Goal: Find specific page/section: Find specific page/section

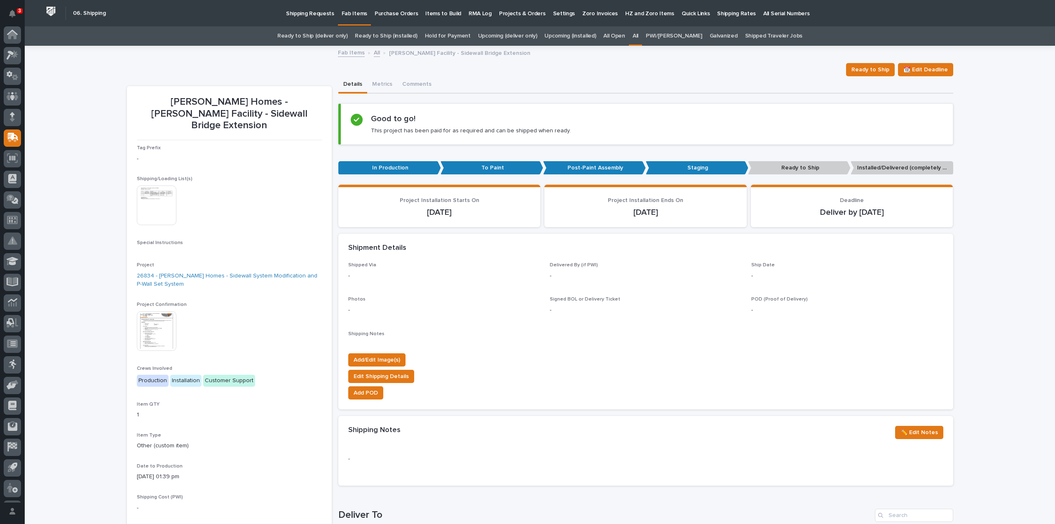
scroll to position [18, 0]
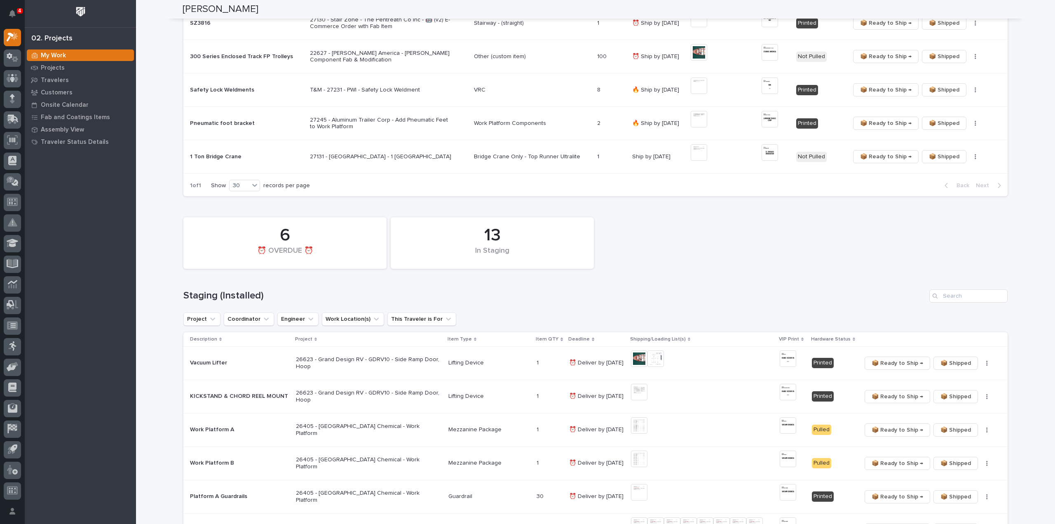
scroll to position [330, 0]
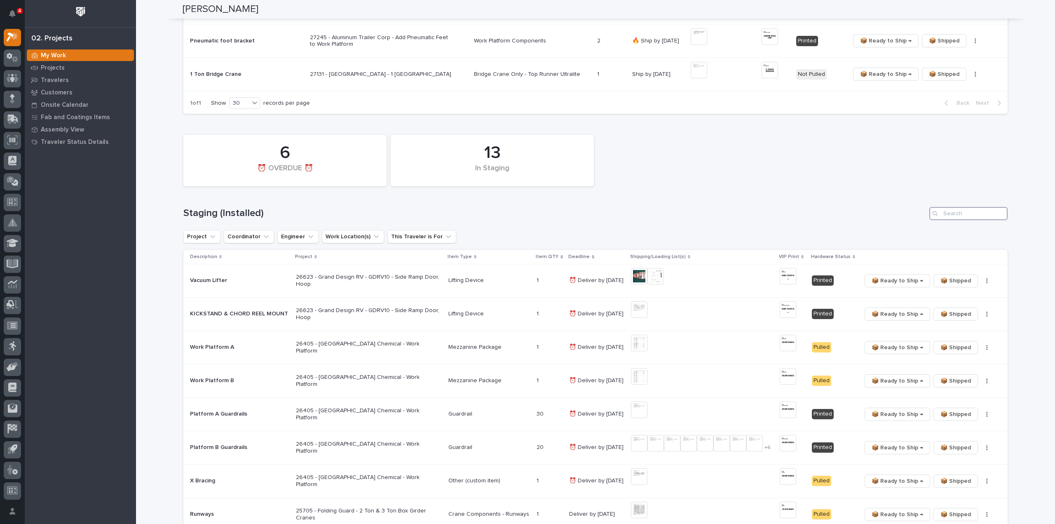
click at [963, 210] on input "Search" at bounding box center [968, 213] width 78 height 13
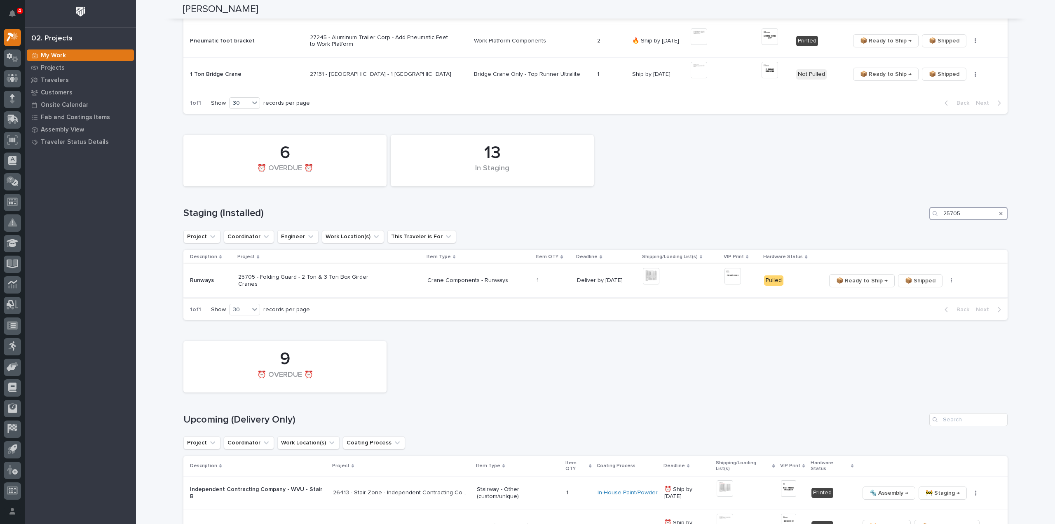
type input "25705"
click at [726, 279] on img at bounding box center [732, 276] width 16 height 16
click at [999, 215] on icon "Search" at bounding box center [1000, 213] width 3 height 5
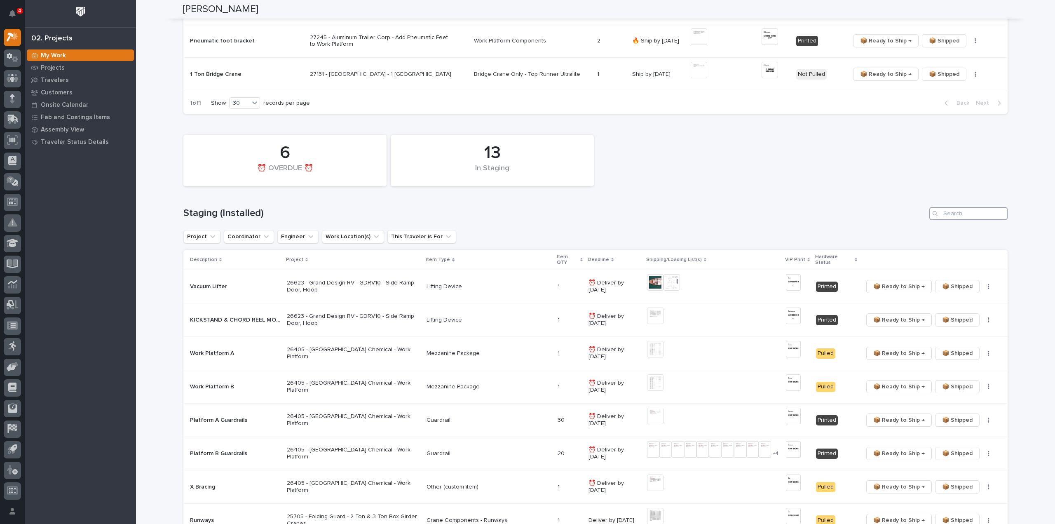
click at [958, 214] on input "Search" at bounding box center [968, 213] width 78 height 13
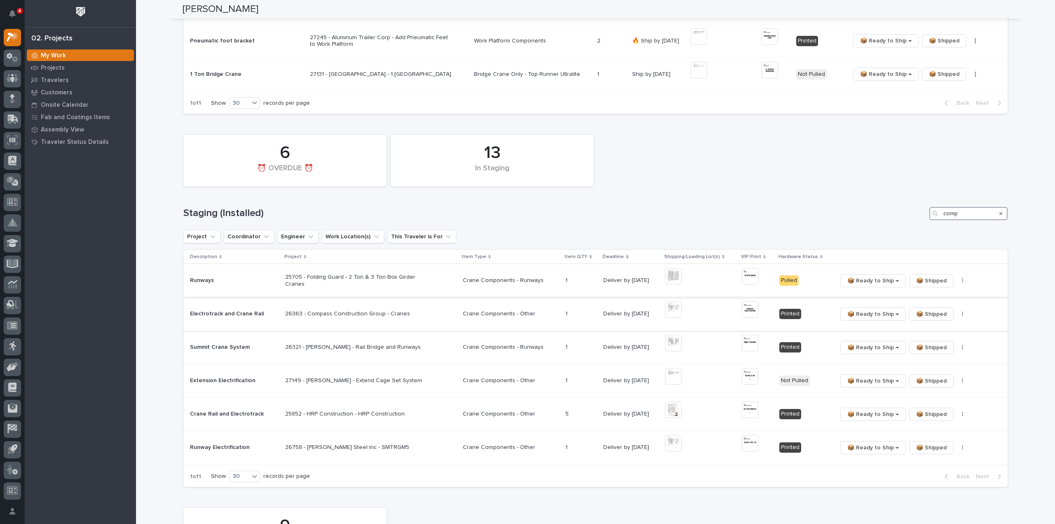
type input "comp"
click at [668, 312] on img at bounding box center [673, 309] width 16 height 16
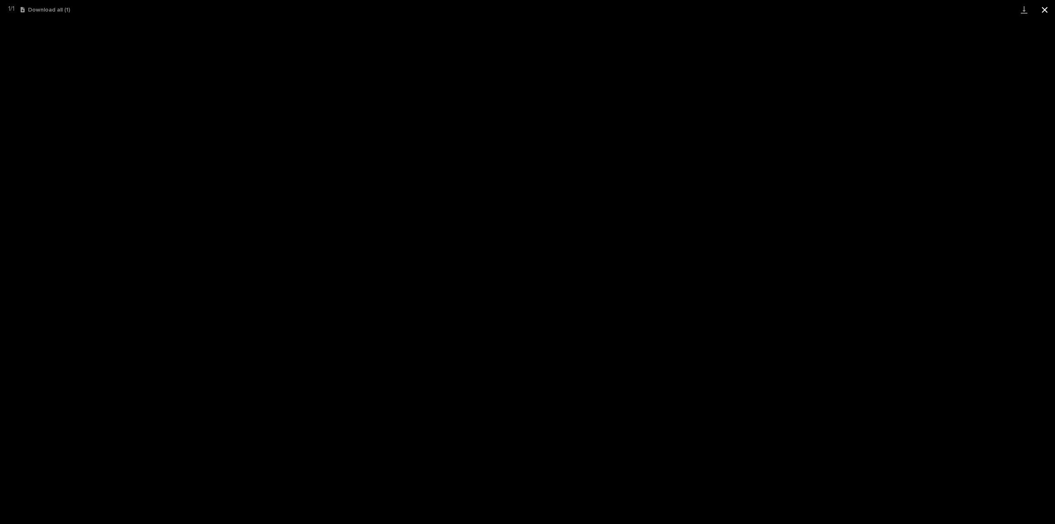
click at [1045, 10] on button "Close gallery" at bounding box center [1044, 9] width 21 height 19
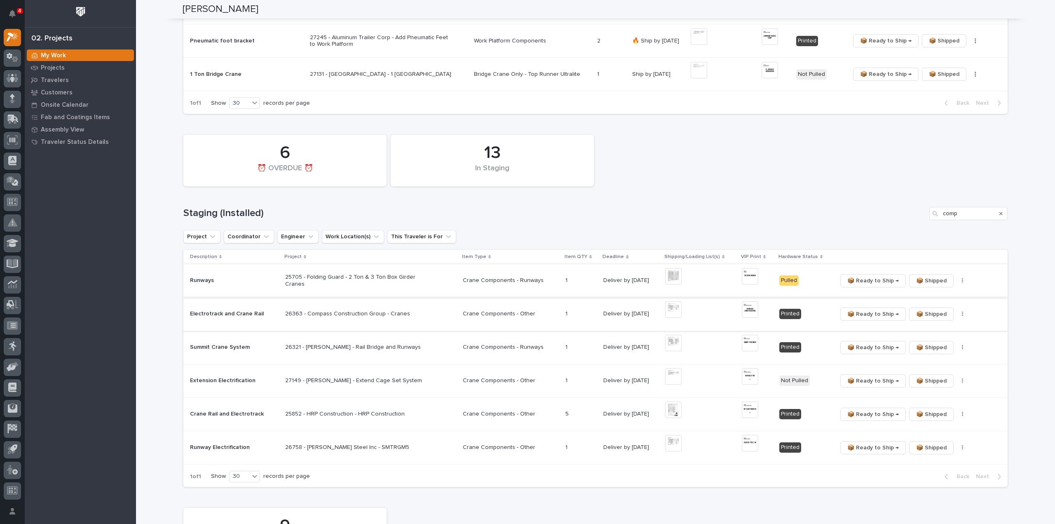
click at [742, 309] on img at bounding box center [750, 309] width 16 height 16
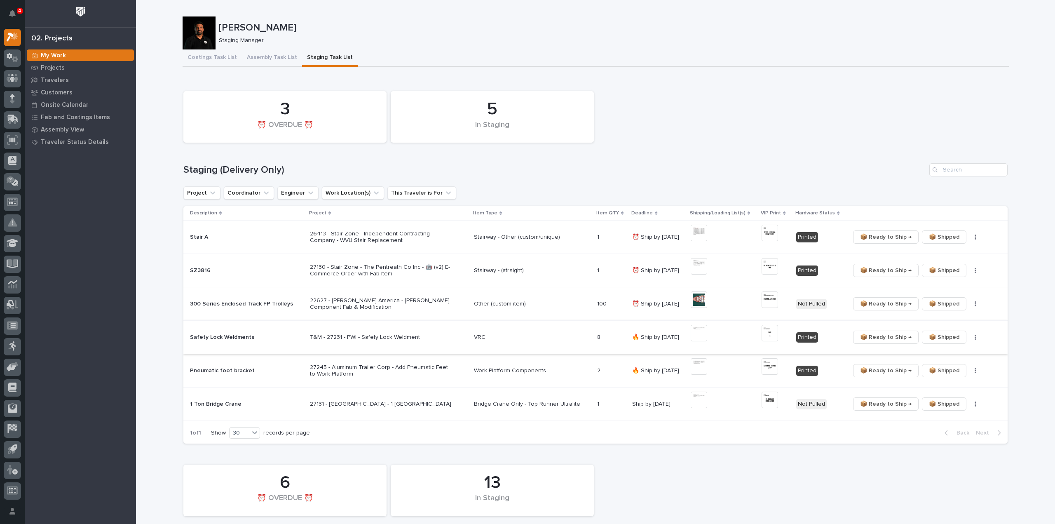
click at [696, 332] on img at bounding box center [699, 333] width 16 height 16
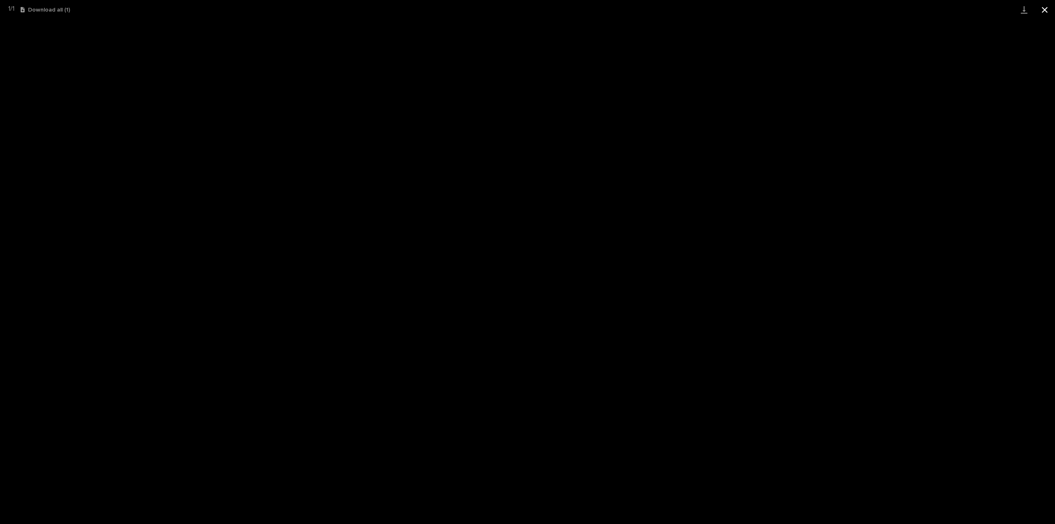
click at [1046, 11] on button "Close gallery" at bounding box center [1044, 9] width 21 height 19
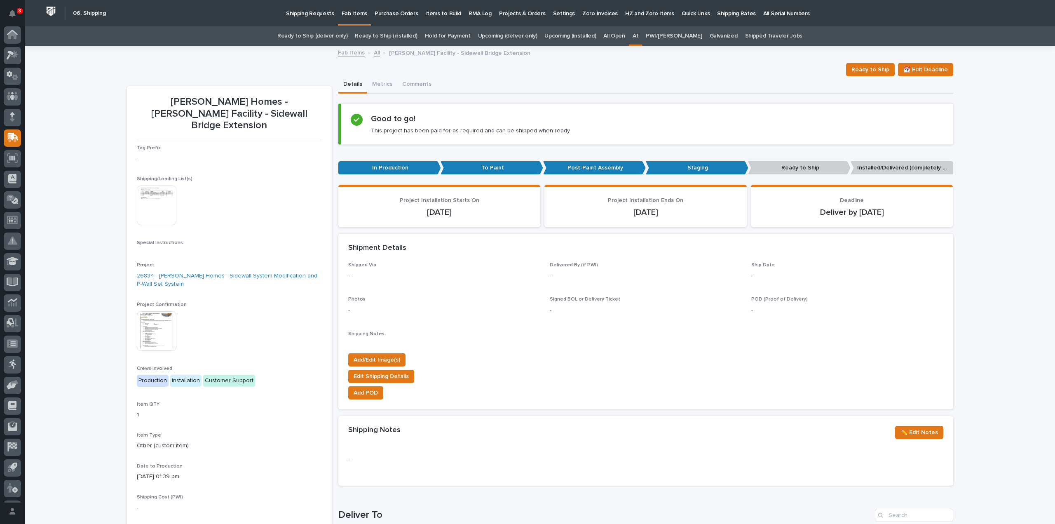
scroll to position [18, 0]
click at [642, 35] on div "All" at bounding box center [635, 35] width 13 height 19
click at [638, 35] on link "All" at bounding box center [635, 35] width 6 height 19
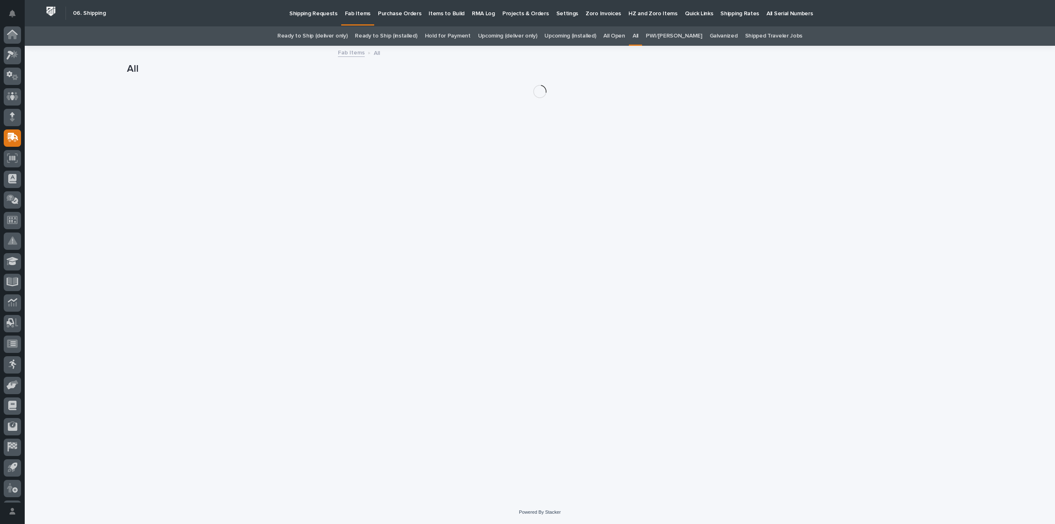
scroll to position [18, 0]
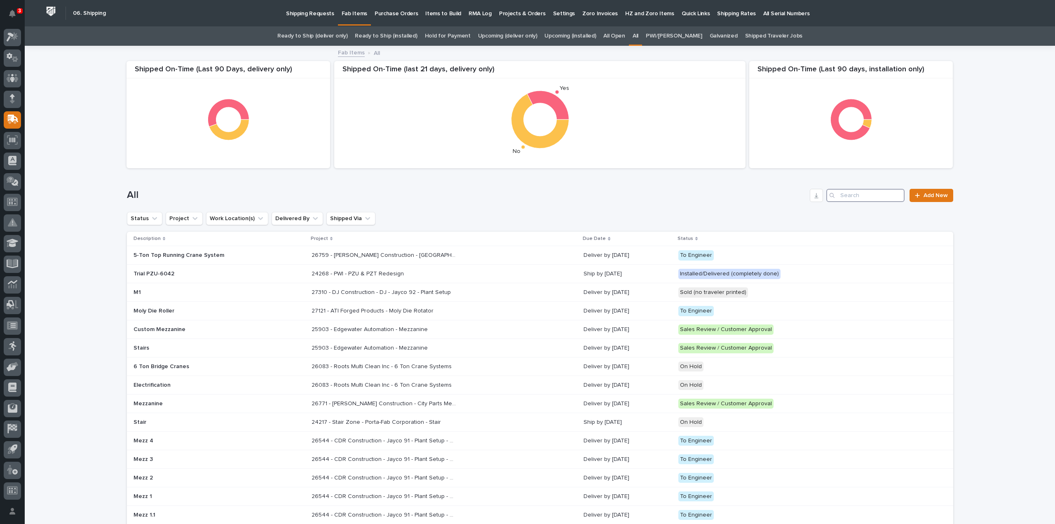
click at [888, 193] on input "Search" at bounding box center [865, 195] width 78 height 13
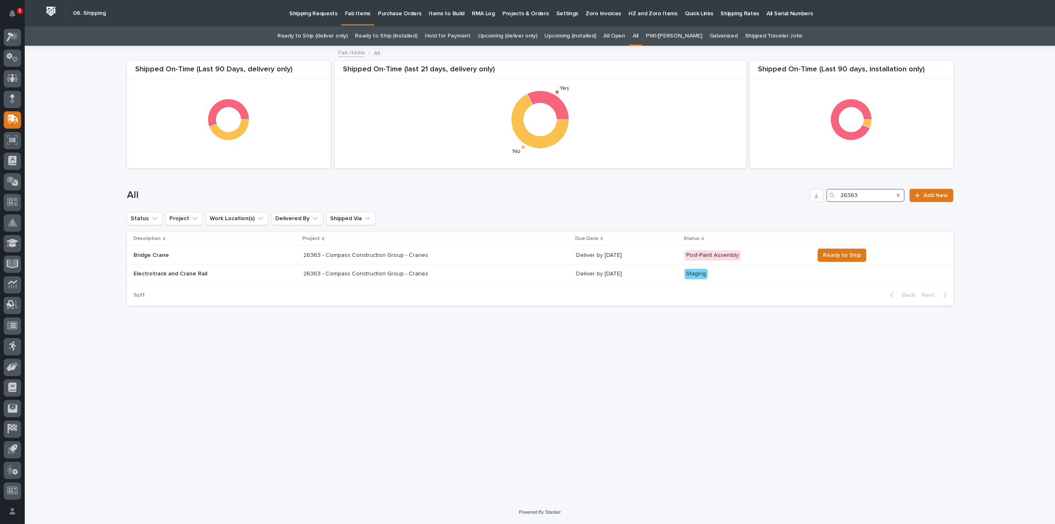
drag, startPoint x: 841, startPoint y: 202, endPoint x: 820, endPoint y: 205, distance: 21.6
click at [820, 205] on div "All 26363 Add New" at bounding box center [540, 192] width 826 height 40
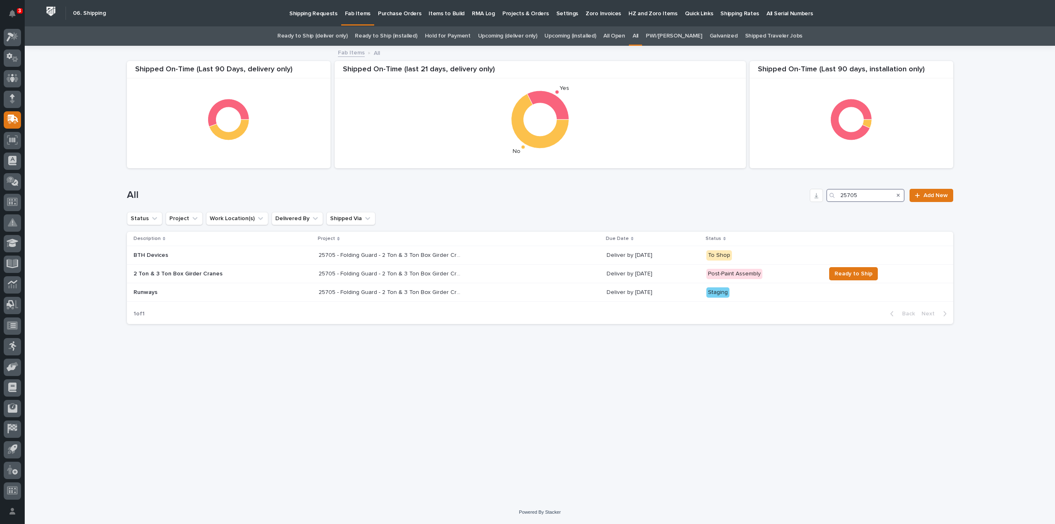
type input "25705"
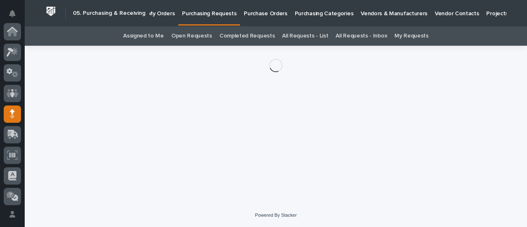
scroll to position [82, 0]
